Goal: Navigation & Orientation: Find specific page/section

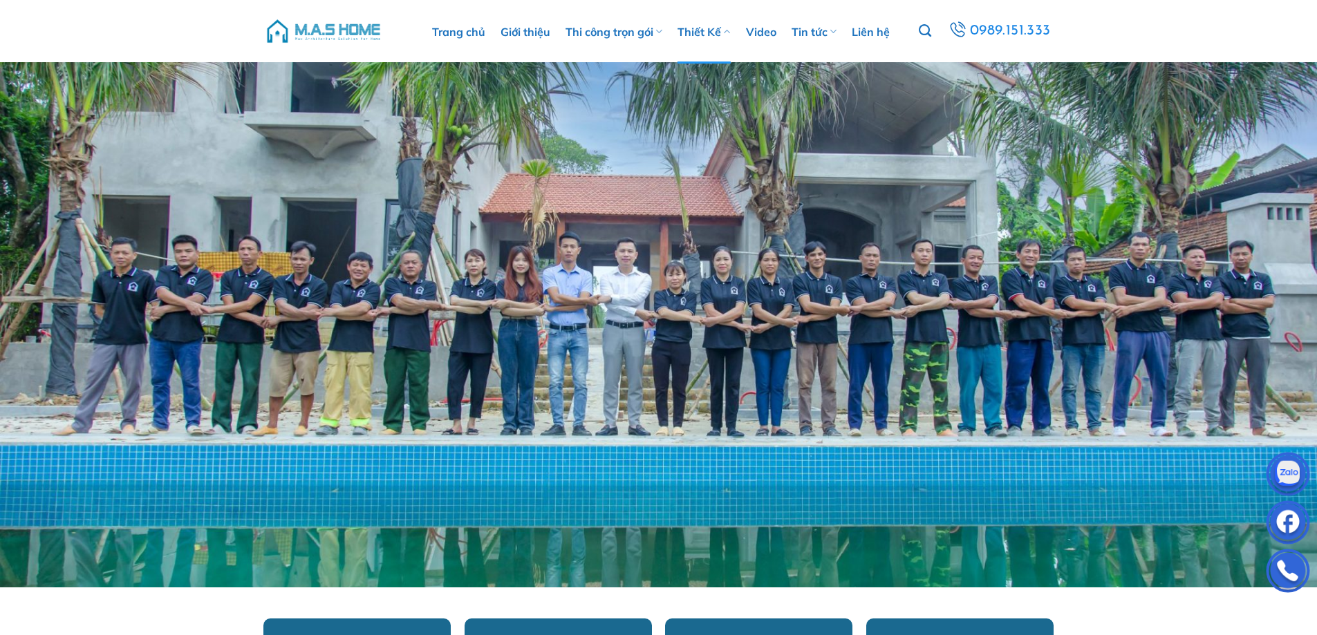
click at [700, 35] on link "Thiết Kế" at bounding box center [704, 32] width 53 height 64
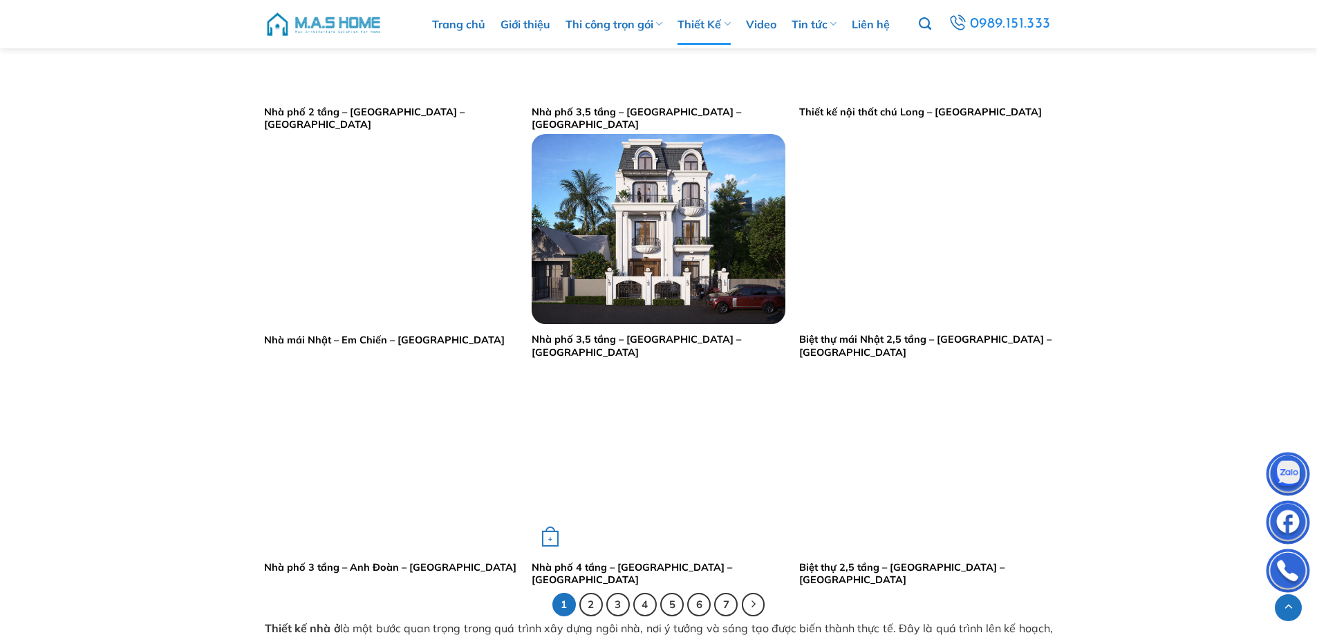
scroll to position [2628, 0]
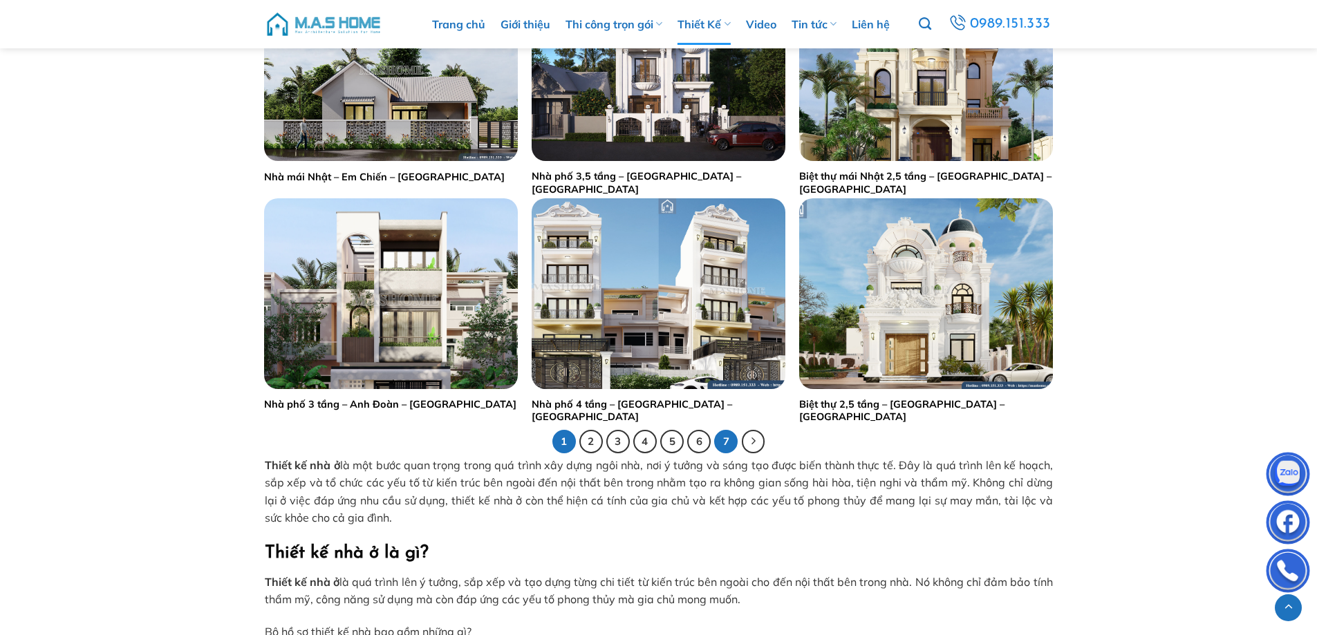
click at [730, 436] on link "7" at bounding box center [726, 442] width 24 height 24
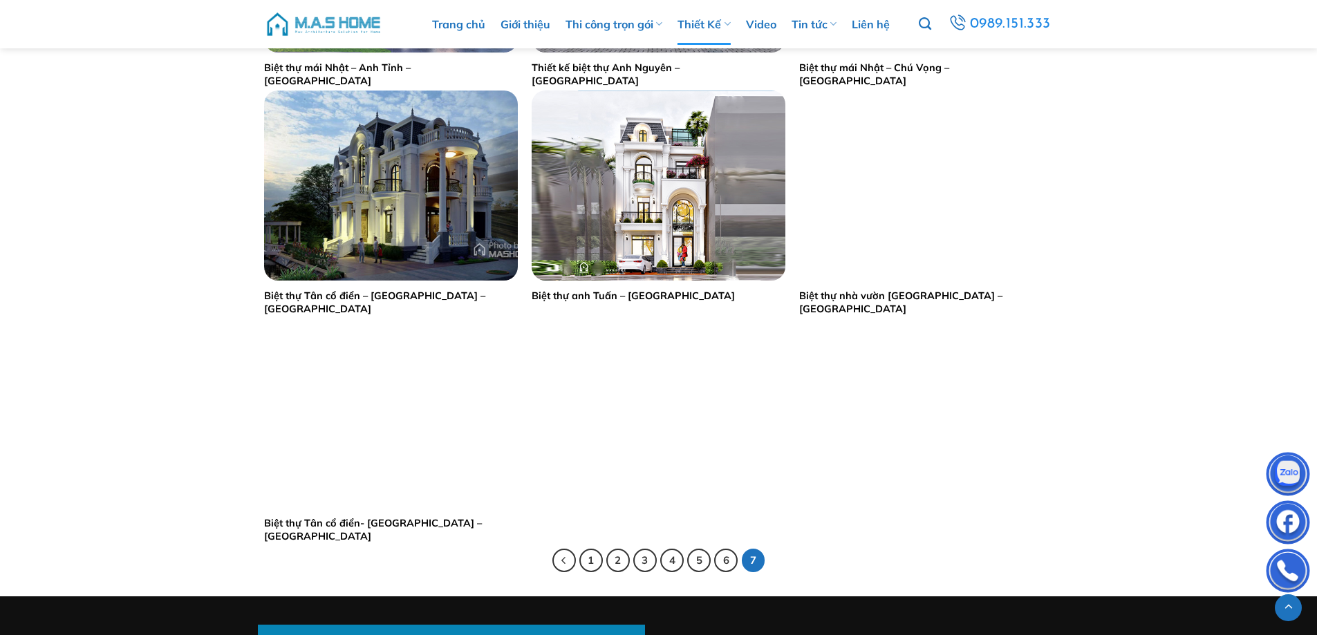
scroll to position [2074, 0]
